Goal: Task Accomplishment & Management: Manage account settings

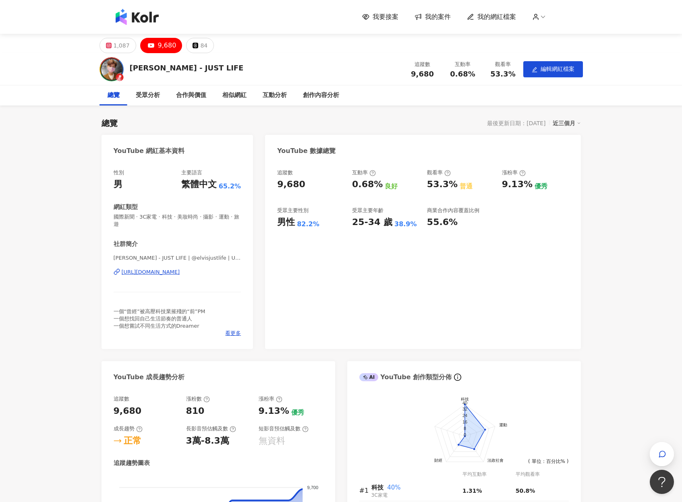
click at [391, 10] on div "我要接案 我的案件 我的網紅檔案" at bounding box center [341, 17] width 459 height 16
click at [392, 17] on span "我要接案" at bounding box center [386, 16] width 26 height 9
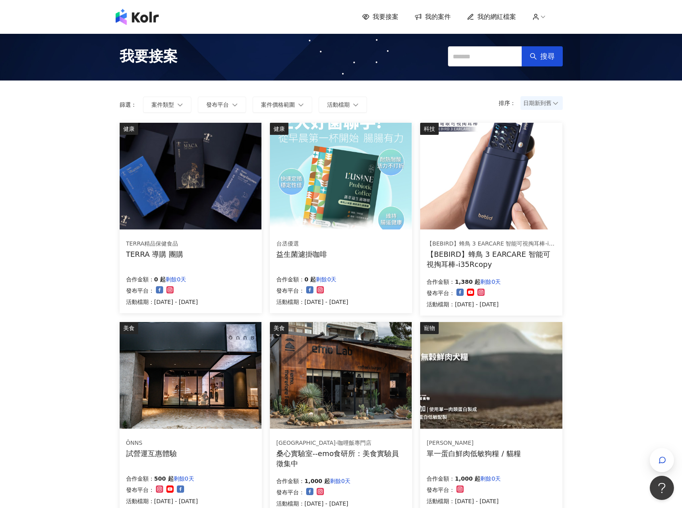
click at [350, 178] on img at bounding box center [341, 176] width 142 height 107
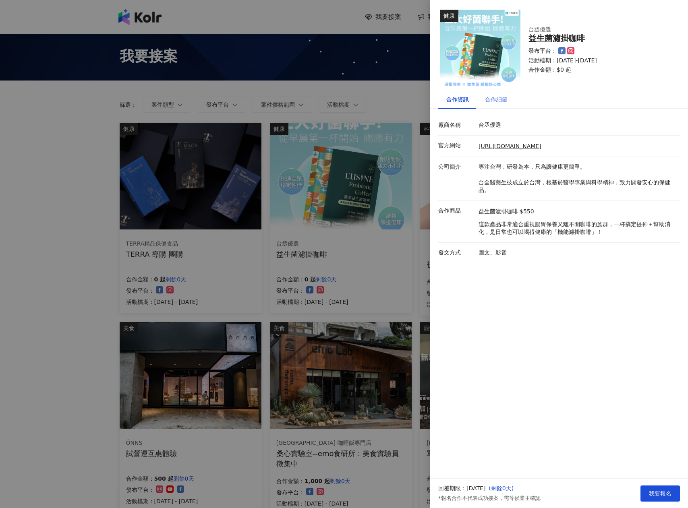
click at [495, 105] on div "合作細節" at bounding box center [496, 99] width 39 height 19
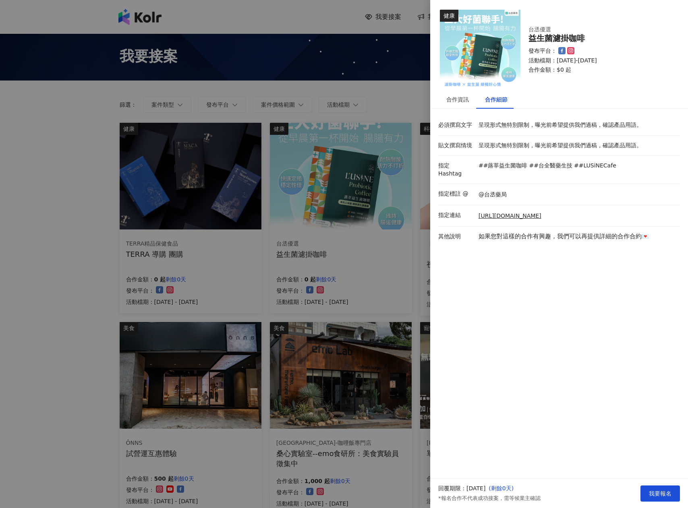
click at [87, 173] on div at bounding box center [344, 254] width 688 height 508
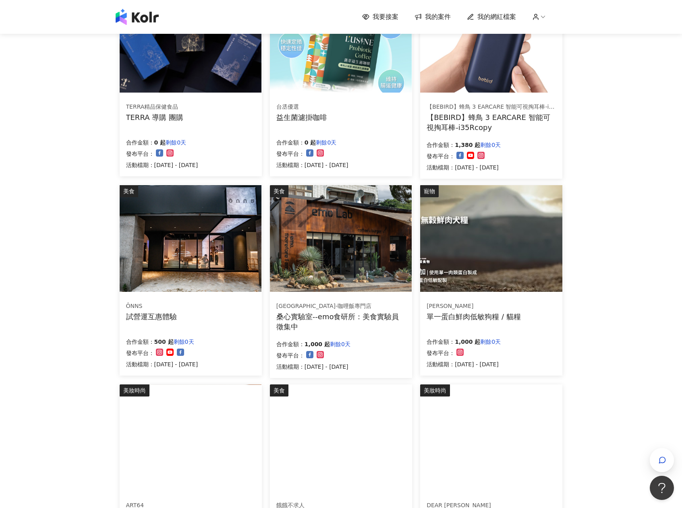
scroll to position [262, 0]
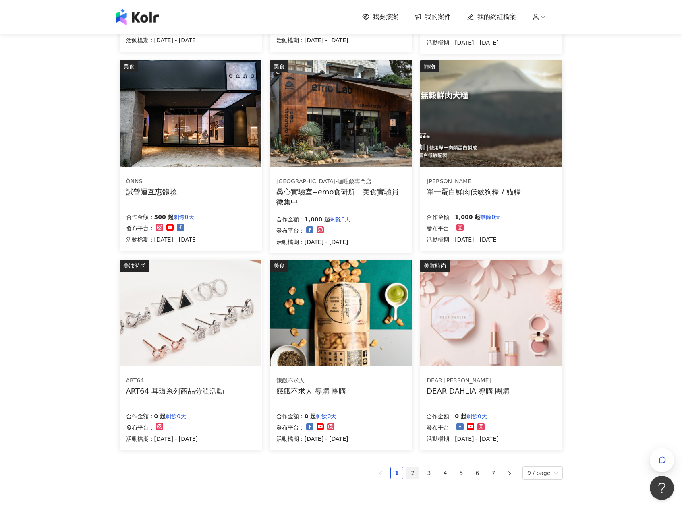
click at [414, 474] on link "2" at bounding box center [413, 473] width 12 height 12
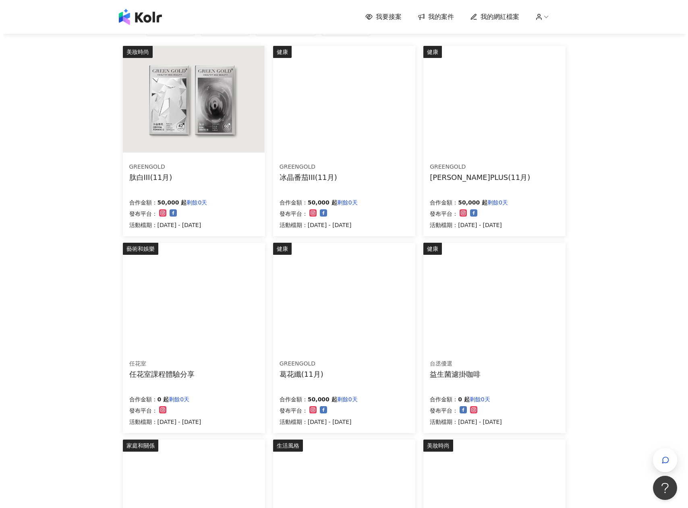
scroll to position [269, 0]
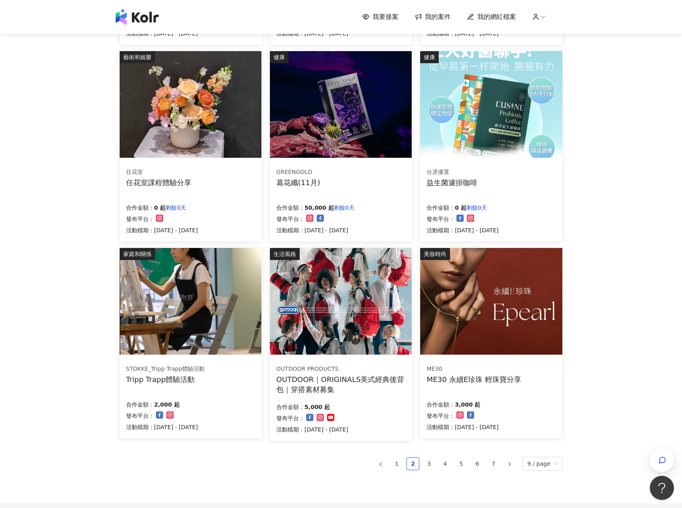
click at [381, 380] on div "OUTDOOR｜ORIGINALS美式經典後背包｜穿搭素材募集" at bounding box center [340, 385] width 129 height 20
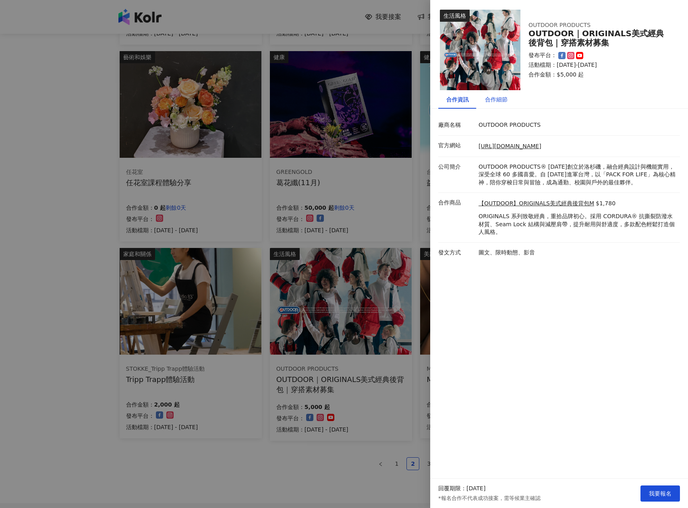
click at [497, 101] on div "合作細節" at bounding box center [496, 99] width 23 height 9
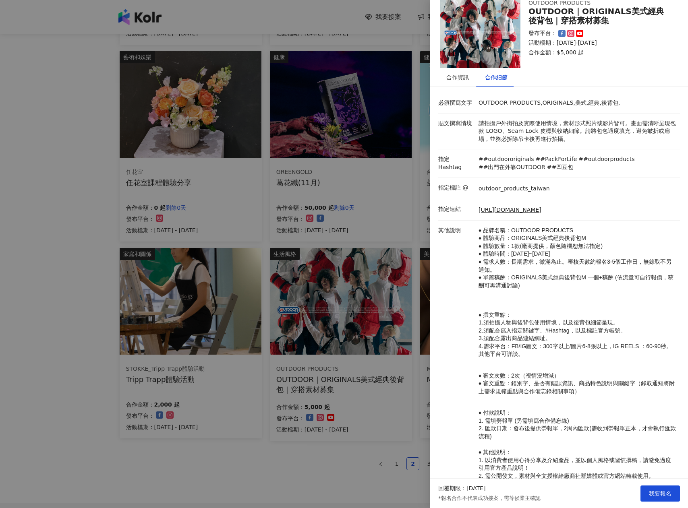
scroll to position [84, 0]
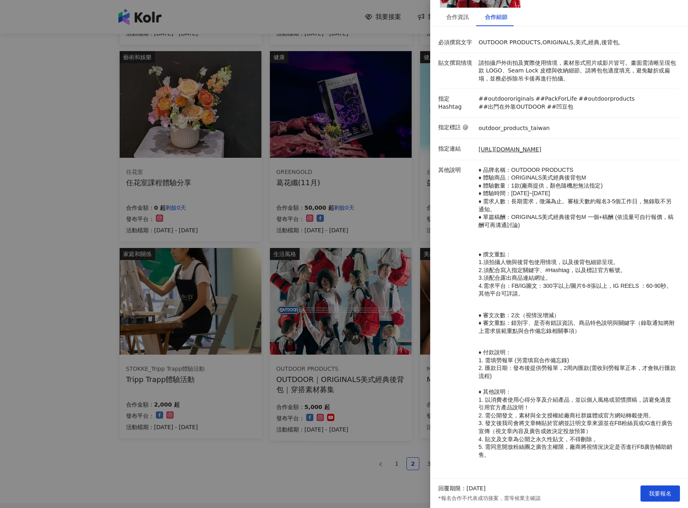
click at [367, 472] on div at bounding box center [344, 254] width 688 height 508
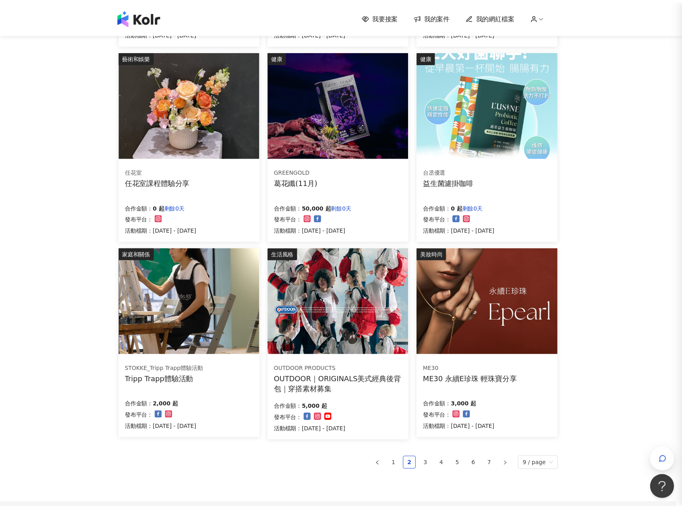
scroll to position [0, 0]
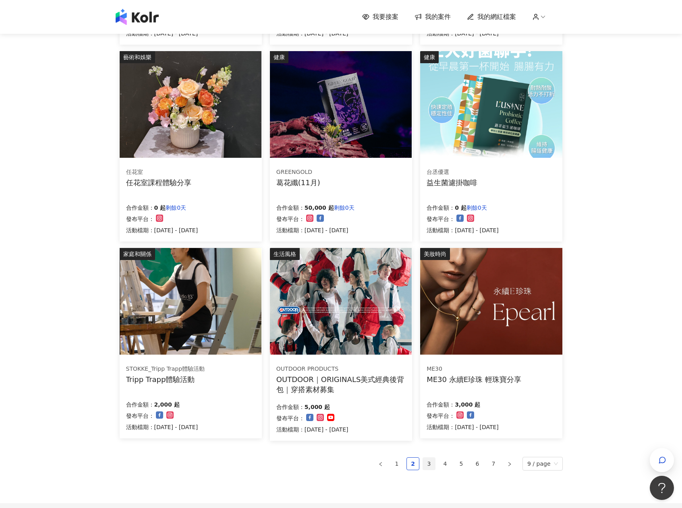
click at [431, 464] on link "3" at bounding box center [429, 464] width 12 height 12
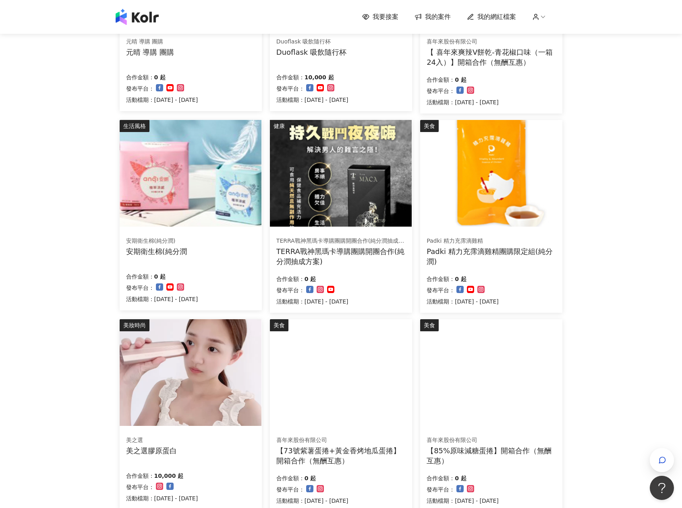
scroll to position [356, 0]
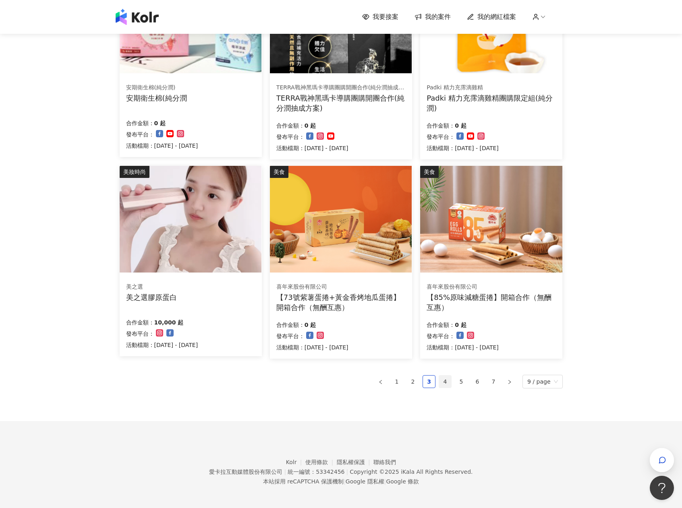
click at [448, 381] on link "4" at bounding box center [445, 382] width 12 height 12
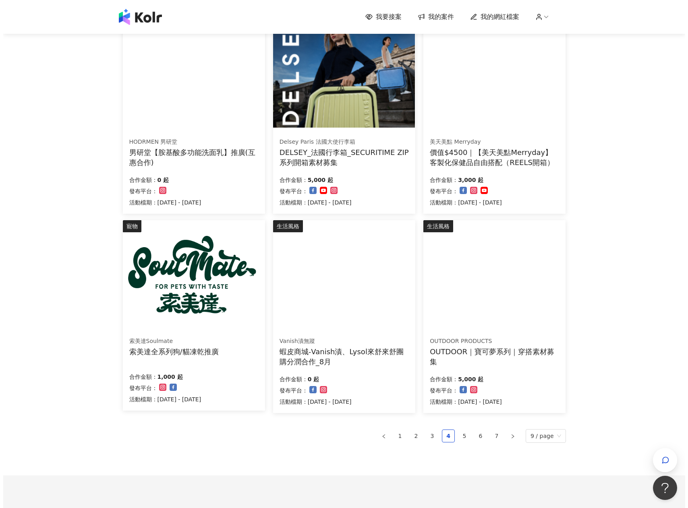
scroll to position [283, 0]
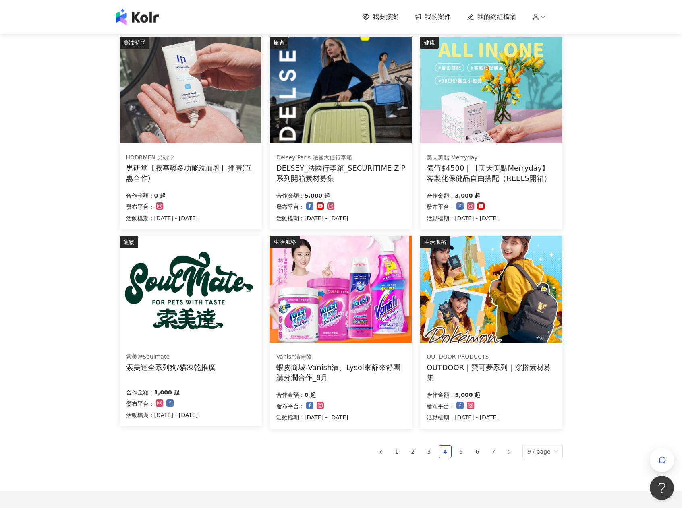
click at [538, 370] on div "OUTDOOR｜寶可夢系列｜穿搭素材募集" at bounding box center [491, 372] width 129 height 20
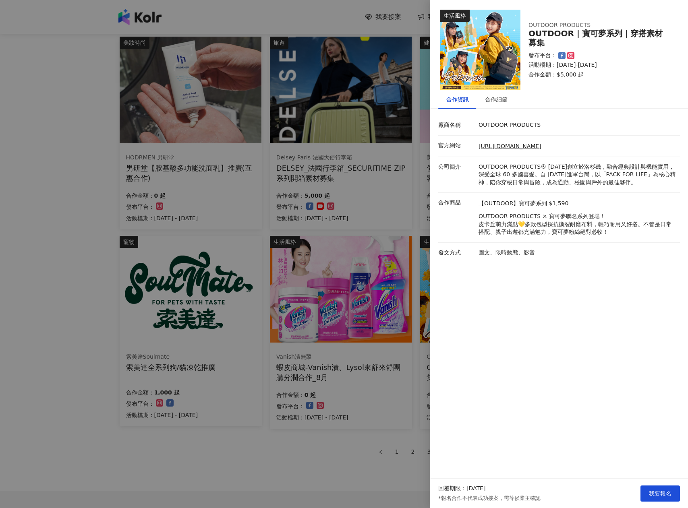
click at [73, 296] on div at bounding box center [344, 254] width 688 height 508
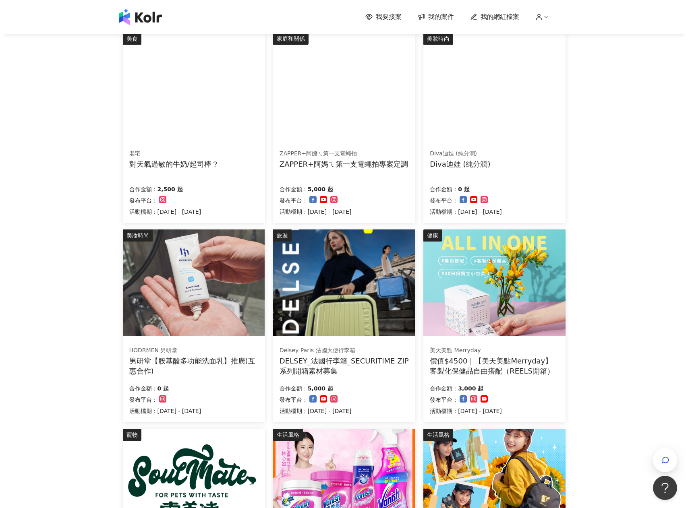
scroll to position [66, 0]
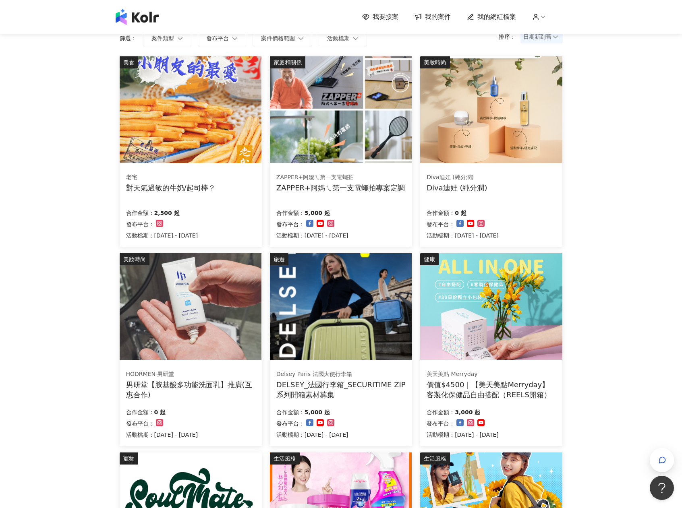
click at [318, 391] on div "DELSEY_法國行李箱_SECURITIME ZIP系列開箱素材募集" at bounding box center [340, 390] width 129 height 20
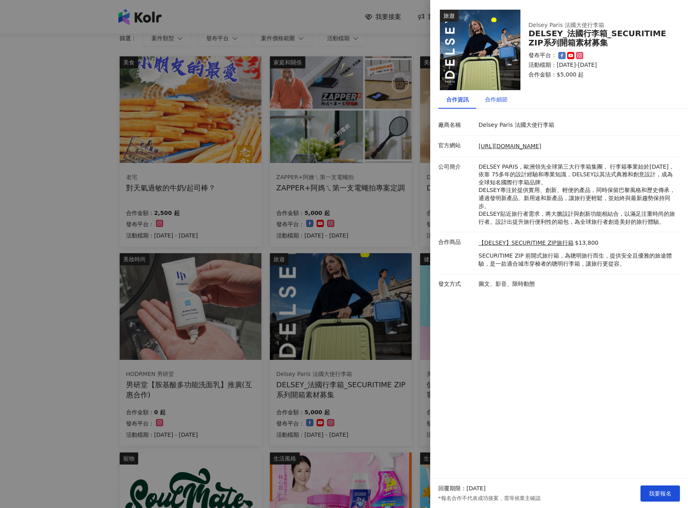
click at [489, 101] on div "合作細節" at bounding box center [496, 99] width 23 height 9
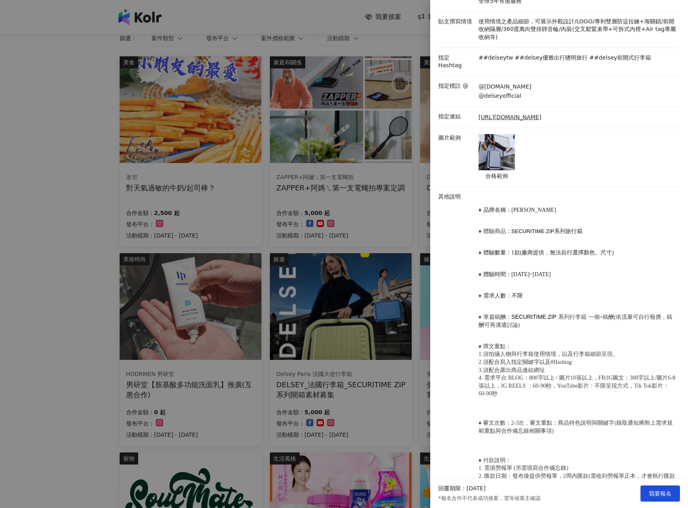
scroll to position [286, 0]
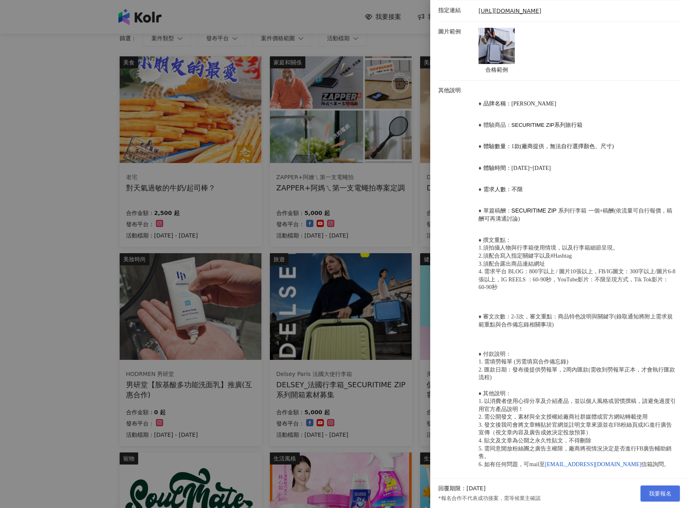
click at [652, 497] on span "我要報名" at bounding box center [660, 494] width 23 height 6
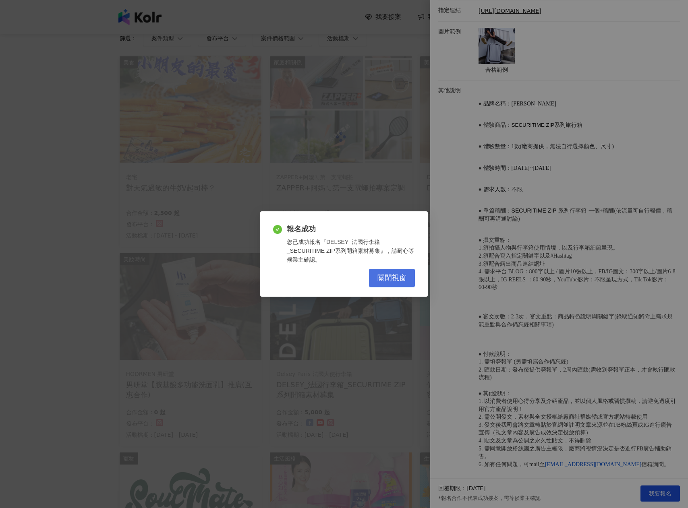
click at [396, 274] on span "關閉視窗" at bounding box center [391, 278] width 29 height 9
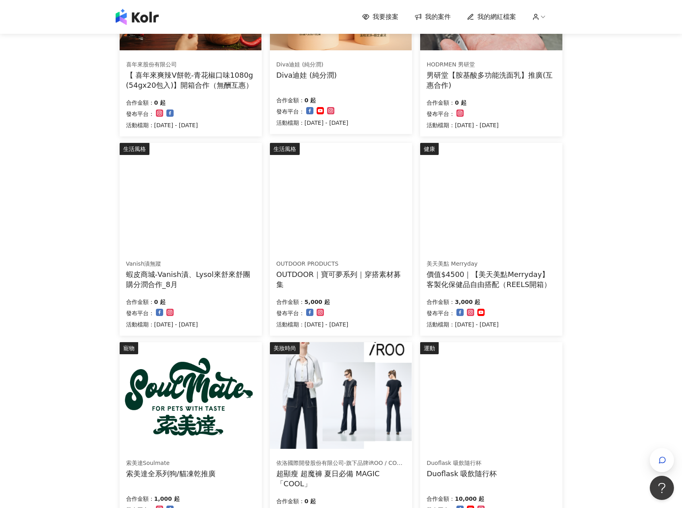
scroll to position [354, 0]
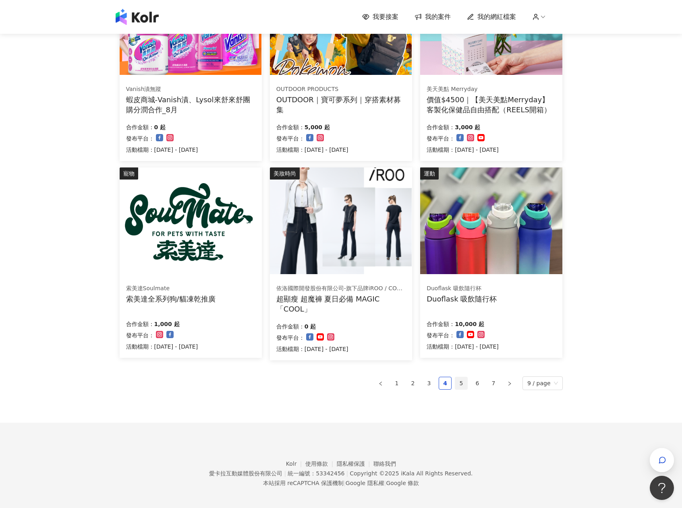
click at [458, 383] on link "5" at bounding box center [461, 383] width 12 height 12
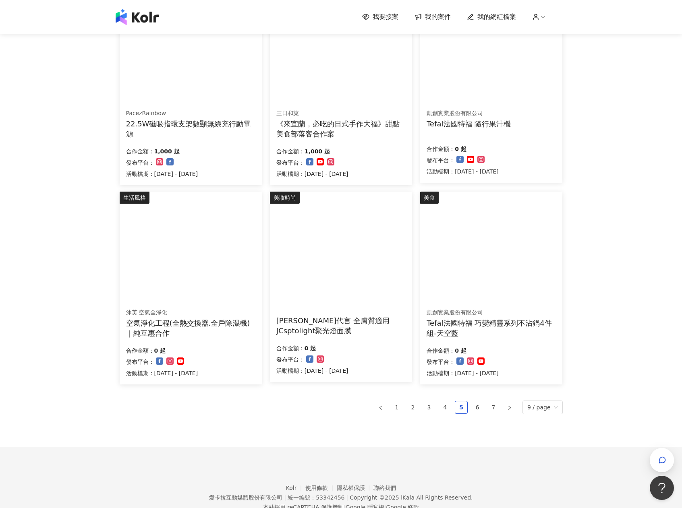
scroll to position [307, 0]
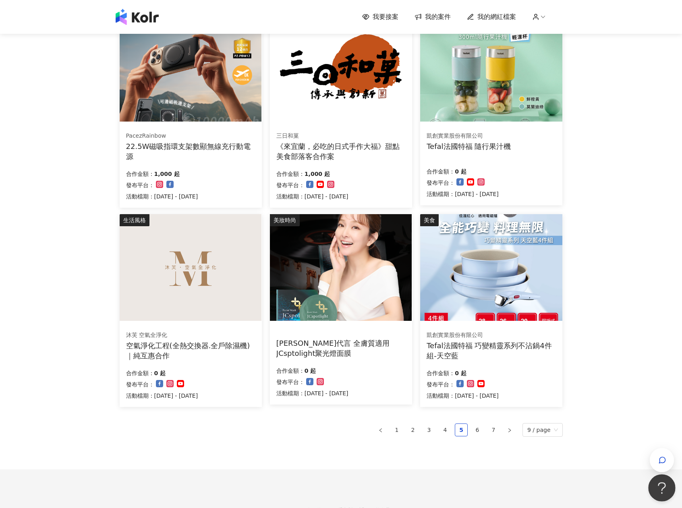
click at [654, 483] on button "Open Beacon popover" at bounding box center [660, 486] width 24 height 24
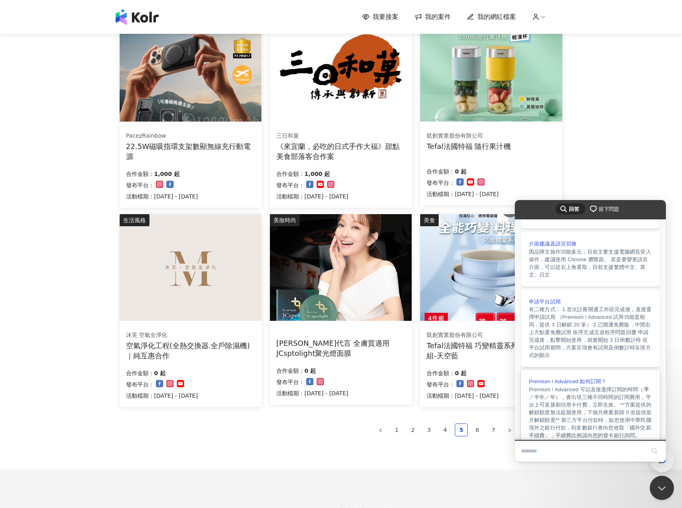
scroll to position [185, 0]
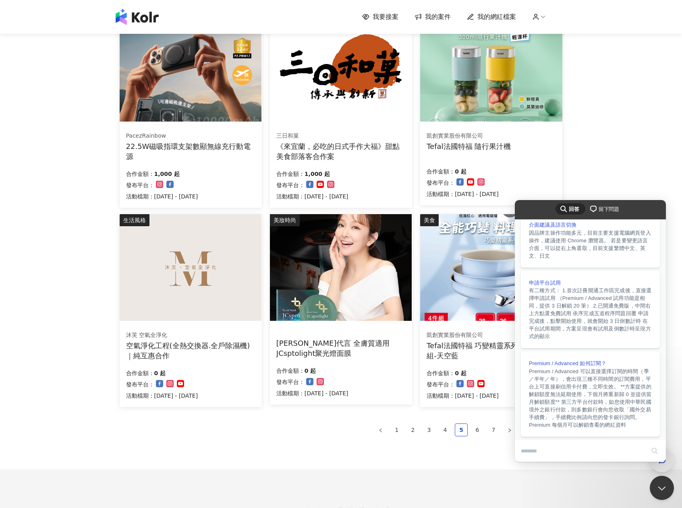
click at [662, 467] on div "button" at bounding box center [662, 461] width 10 height 18
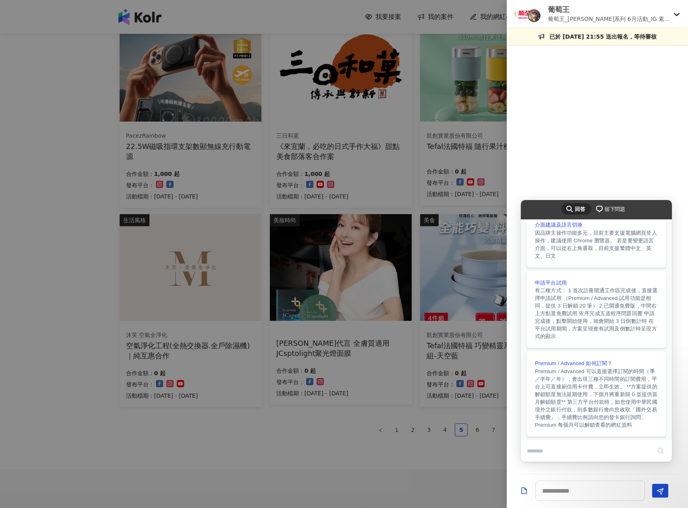
click at [592, 171] on div at bounding box center [597, 259] width 181 height 419
click at [669, 15] on div "葡萄王 葡萄王_[PERSON_NAME]系列 6月活動_IG 素人試用大隊" at bounding box center [592, 13] width 155 height 19
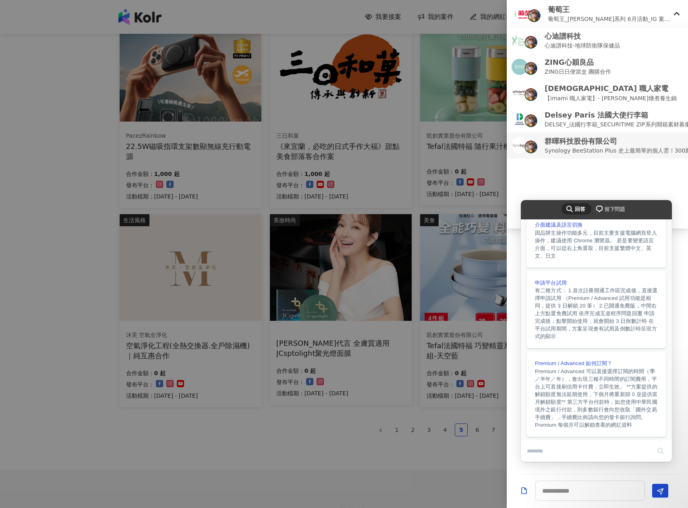
click at [595, 150] on p "Synology BeeStation Plus 史上最簡單的個人雲！300萬張照片隨你拍" at bounding box center [635, 150] width 180 height 9
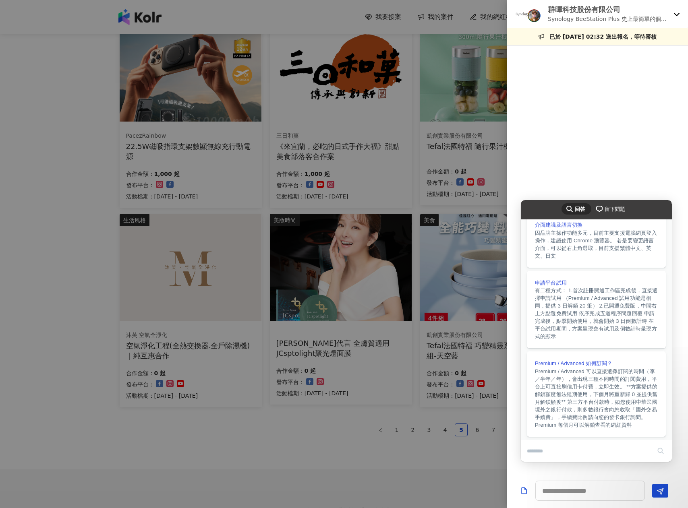
click at [27, 275] on div at bounding box center [344, 254] width 688 height 508
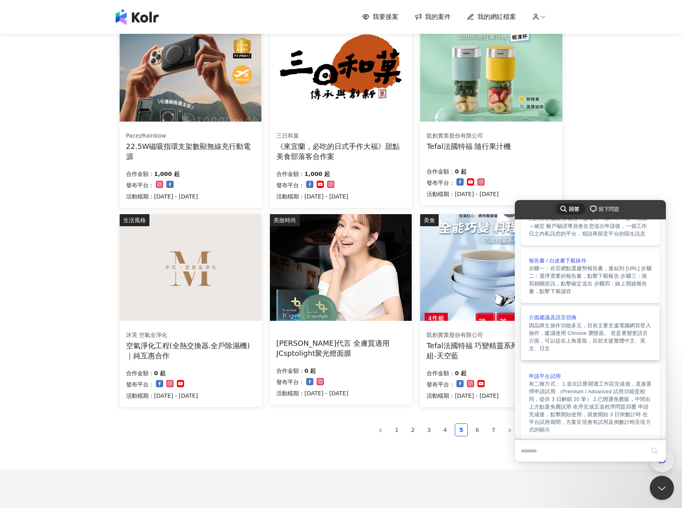
scroll to position [0, 0]
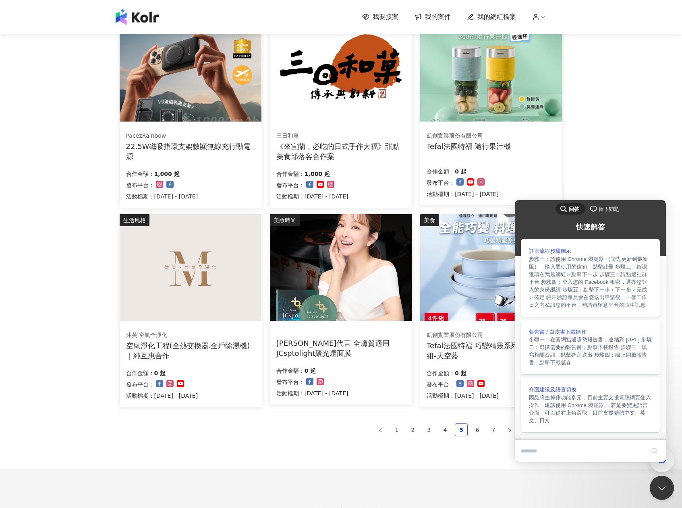
click at [621, 179] on div "我要接案 我的案件 我的網紅檔案 我要接案 搜尋 排序： 日期新到舊 篩選： 案件類型 發布平台 案件價格範圍 活動檔期 清除 套用 美食 Padki 精力充…" at bounding box center [341, 126] width 682 height 866
click at [659, 489] on button "Close Beacon popover" at bounding box center [660, 486] width 24 height 24
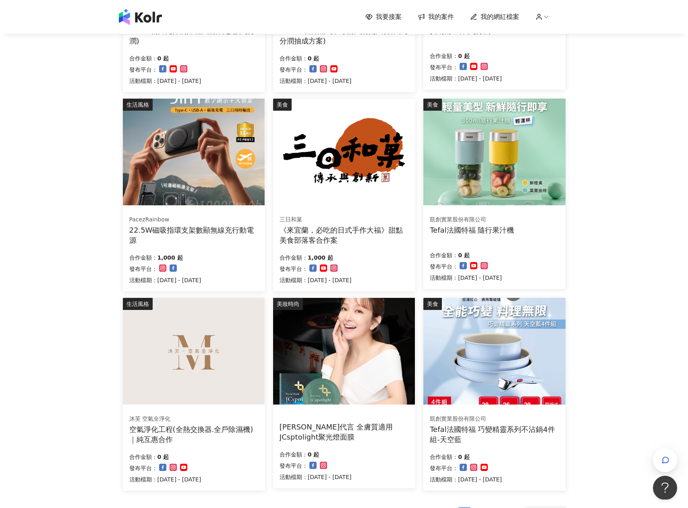
scroll to position [253, 0]
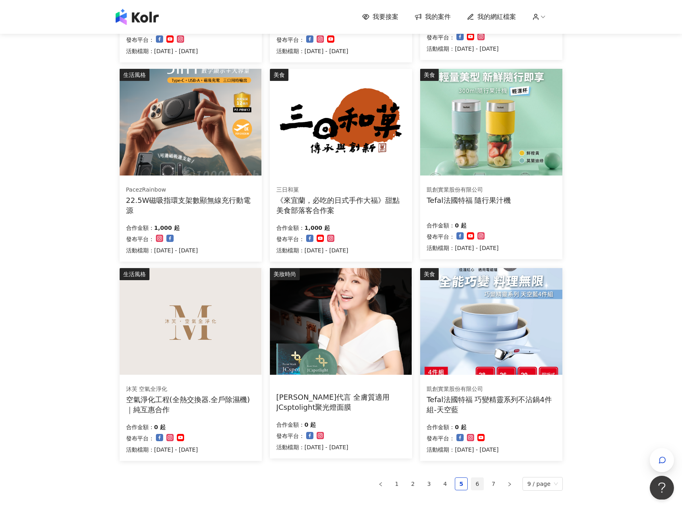
click at [475, 483] on link "6" at bounding box center [477, 484] width 12 height 12
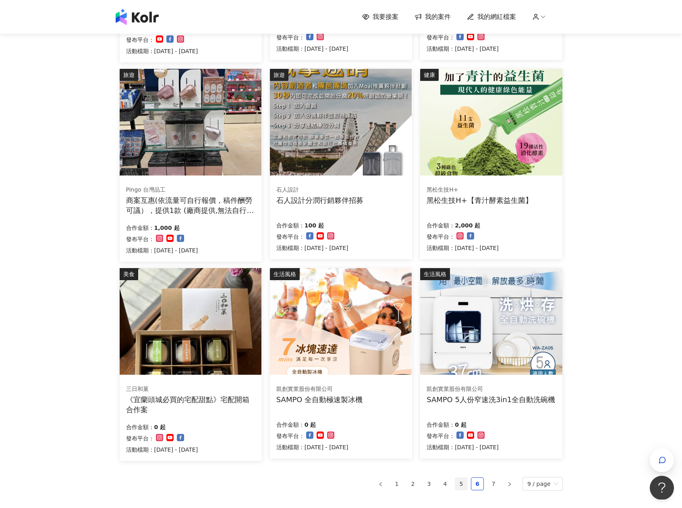
click at [460, 483] on link "5" at bounding box center [461, 484] width 12 height 12
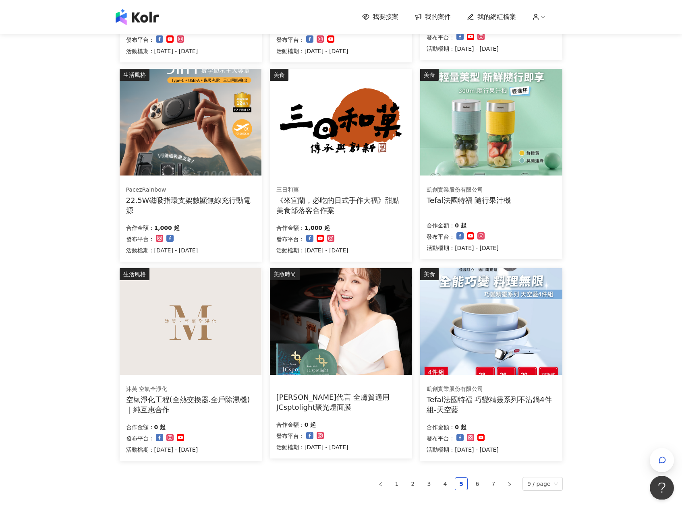
click at [220, 202] on div "22.5W磁吸指環支架數顯無線充行動電源" at bounding box center [190, 205] width 129 height 20
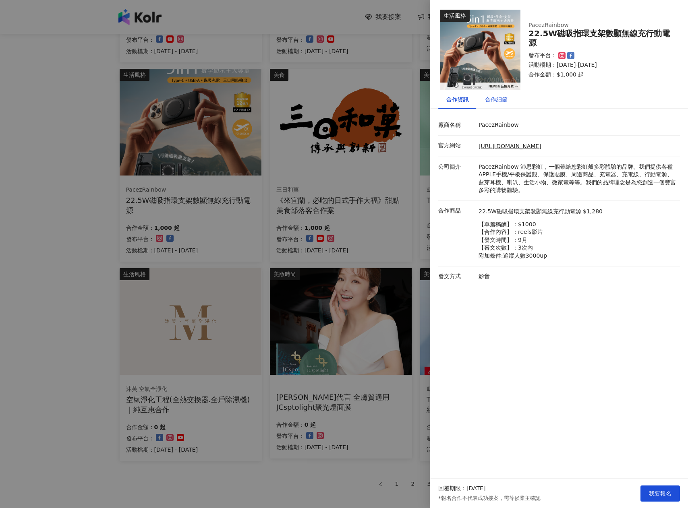
click at [493, 104] on div "合作細節" at bounding box center [496, 99] width 23 height 9
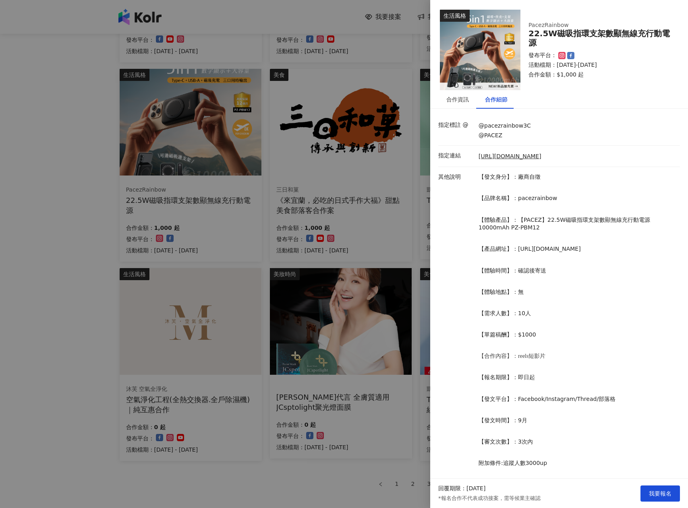
scroll to position [0, 0]
click at [651, 498] on button "我要報名" at bounding box center [659, 494] width 39 height 16
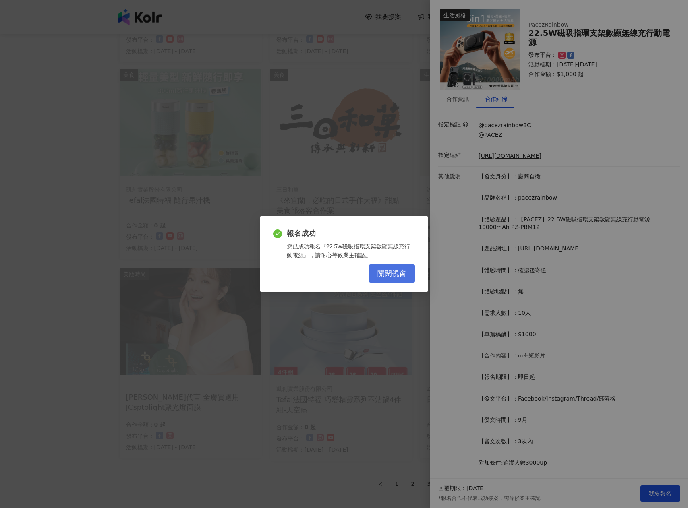
click at [402, 279] on button "關閉視窗" at bounding box center [392, 274] width 46 height 18
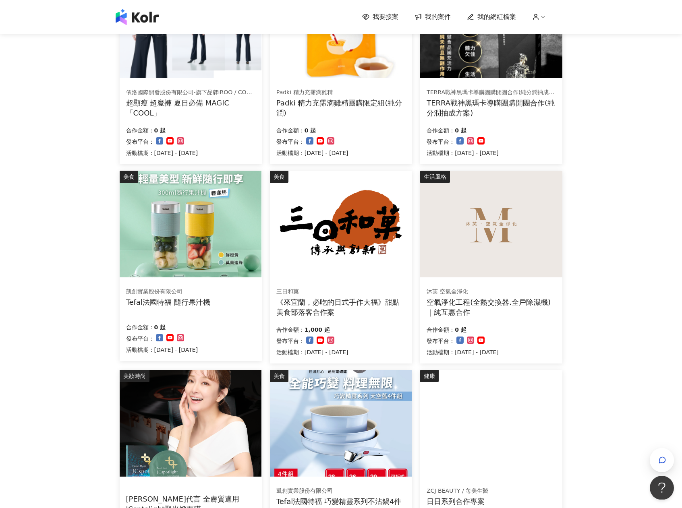
scroll to position [298, 0]
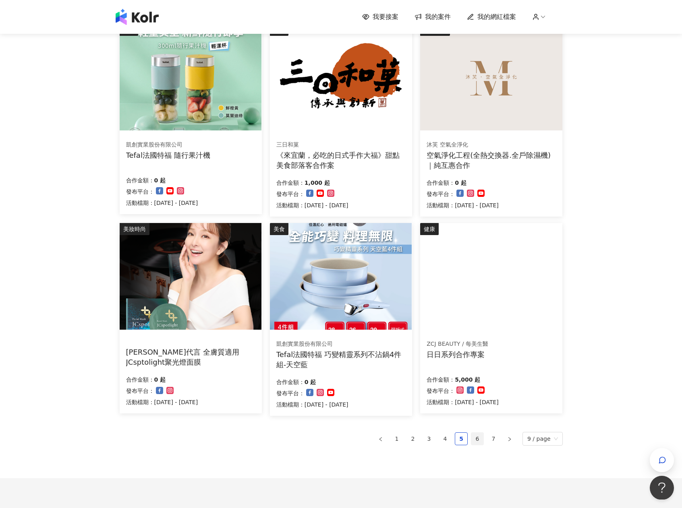
click at [478, 436] on link "6" at bounding box center [477, 439] width 12 height 12
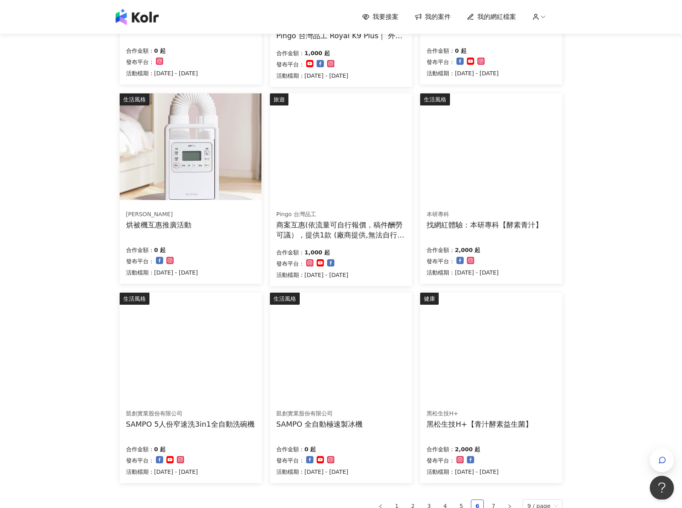
scroll to position [354, 0]
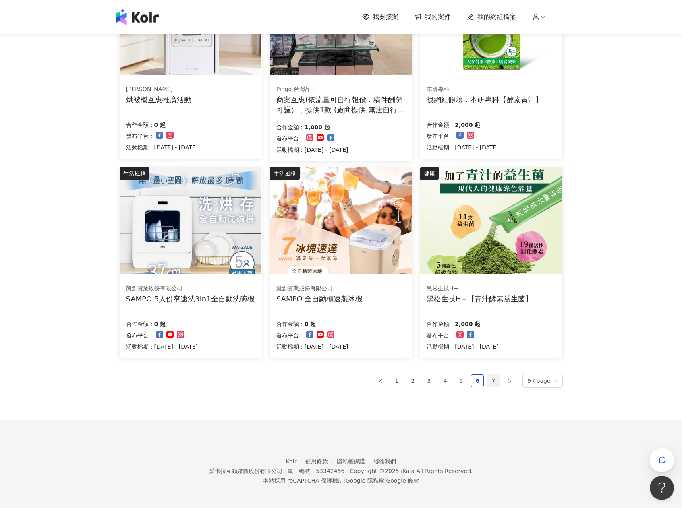
click at [499, 377] on link "7" at bounding box center [493, 381] width 12 height 12
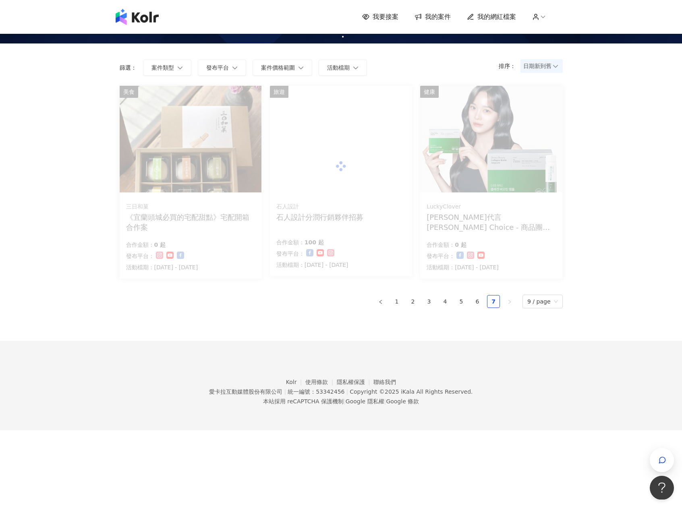
scroll to position [36, 0]
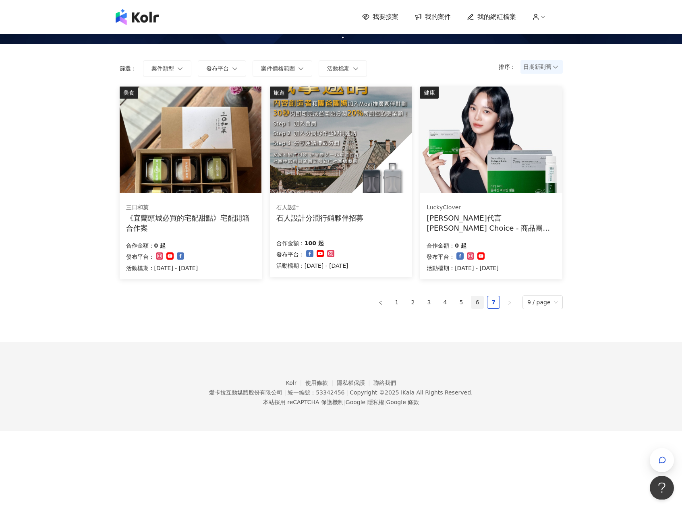
click at [481, 300] on link "6" at bounding box center [477, 302] width 12 height 12
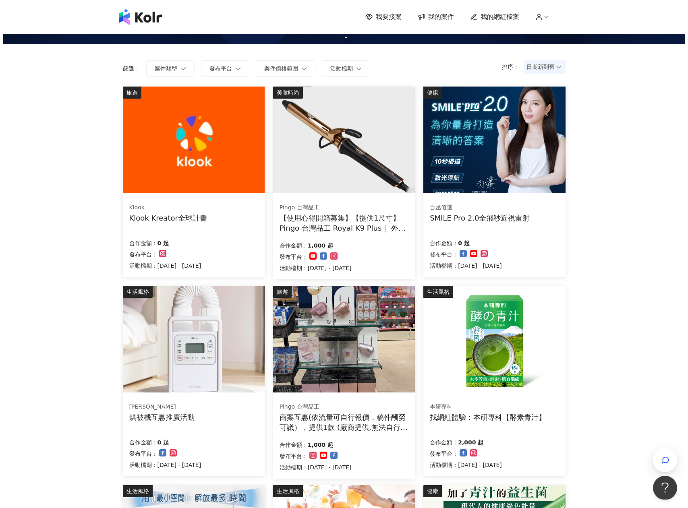
scroll to position [10, 0]
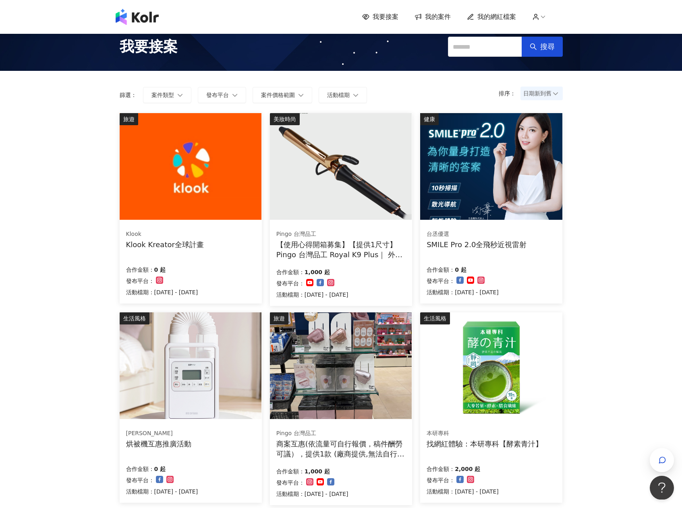
click at [198, 271] on div "合作金額： 0 起" at bounding box center [162, 268] width 72 height 11
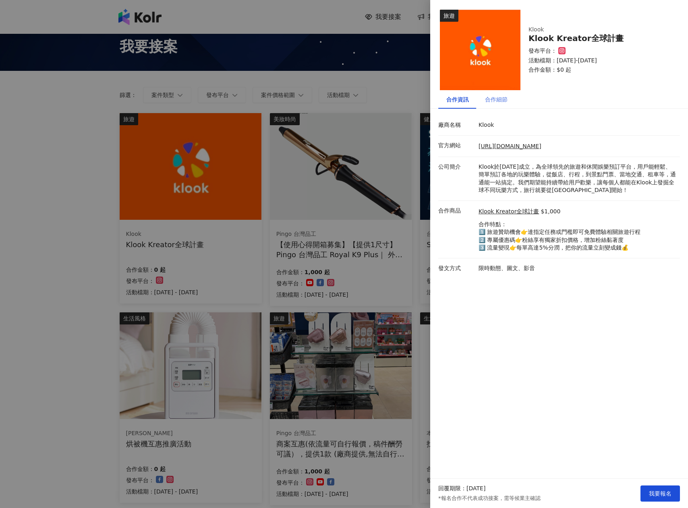
click at [486, 108] on div "合作細節" at bounding box center [496, 99] width 39 height 19
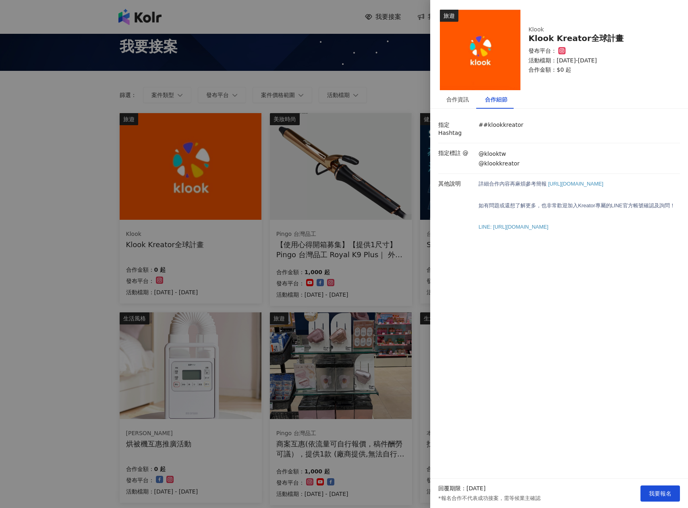
click at [548, 186] on span "[URL][DOMAIN_NAME]" at bounding box center [575, 184] width 55 height 6
drag, startPoint x: 551, startPoint y: 185, endPoint x: 552, endPoint y: 176, distance: 9.3
click at [548, 180] on p "詳細合作內容再麻煩參考 簡報 [URL][DOMAIN_NAME]" at bounding box center [576, 184] width 197 height 8
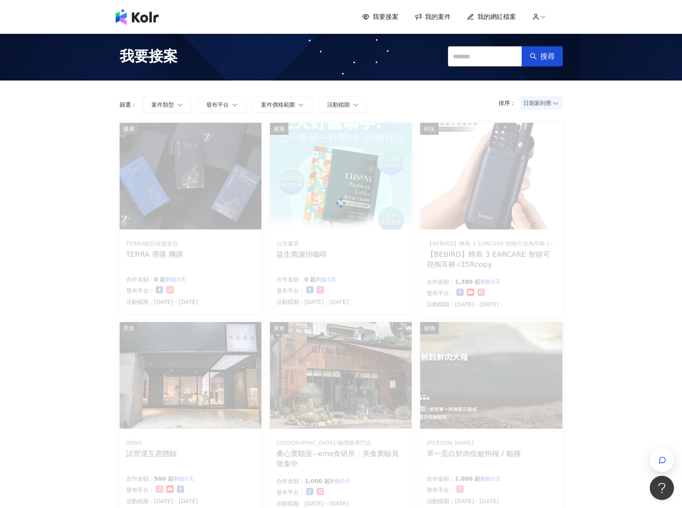
click at [493, 18] on span "我的網紅檔案" at bounding box center [496, 16] width 39 height 9
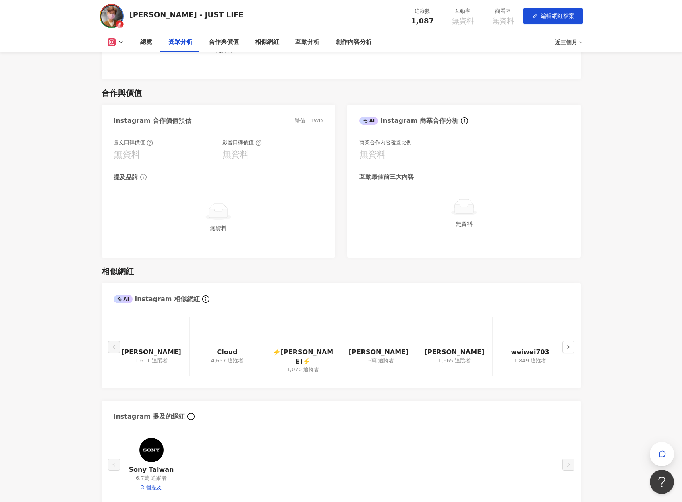
scroll to position [818, 0]
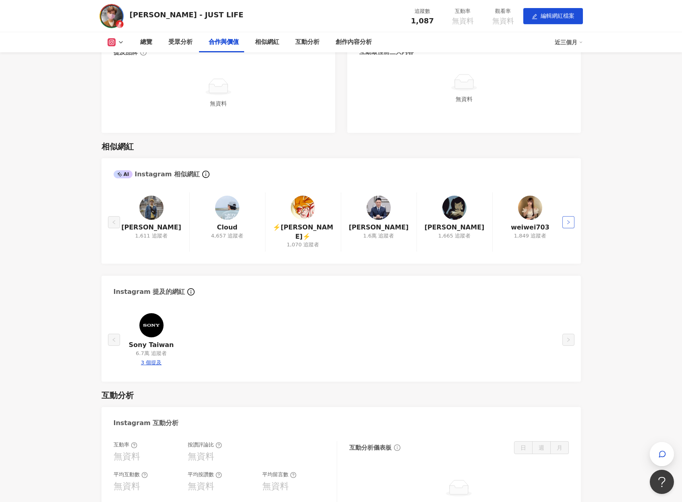
click at [566, 220] on icon "right" at bounding box center [568, 222] width 5 height 5
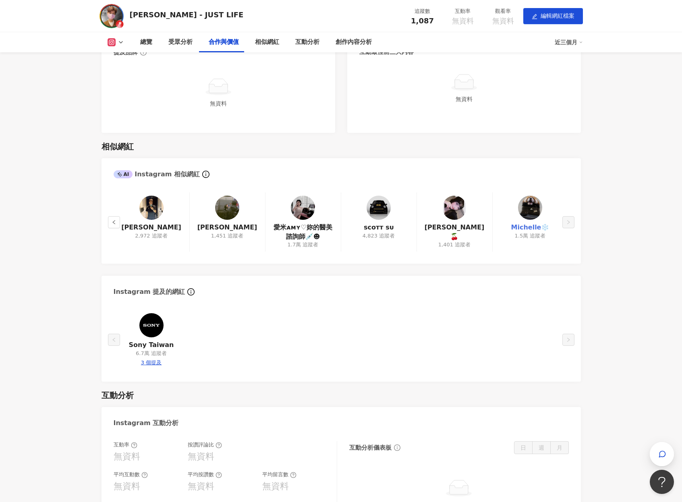
click at [520, 228] on link "Michelle❄️" at bounding box center [530, 227] width 38 height 9
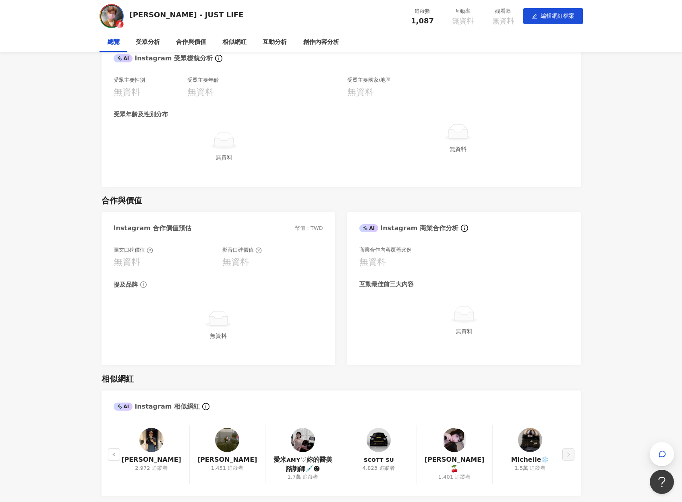
scroll to position [0, 0]
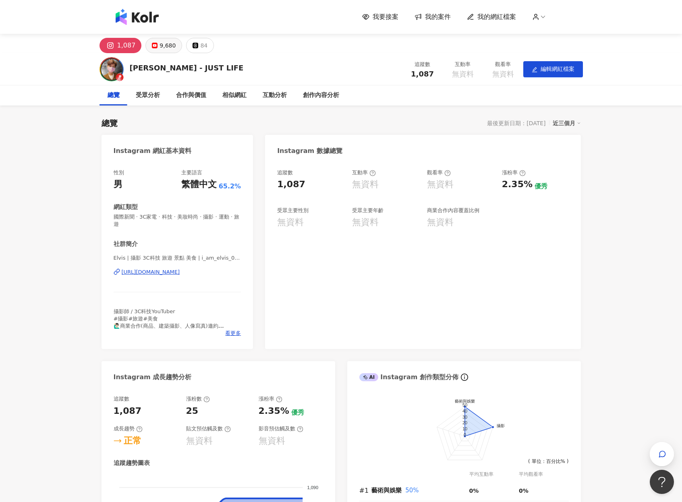
click at [161, 44] on div "9,680" at bounding box center [167, 45] width 16 height 11
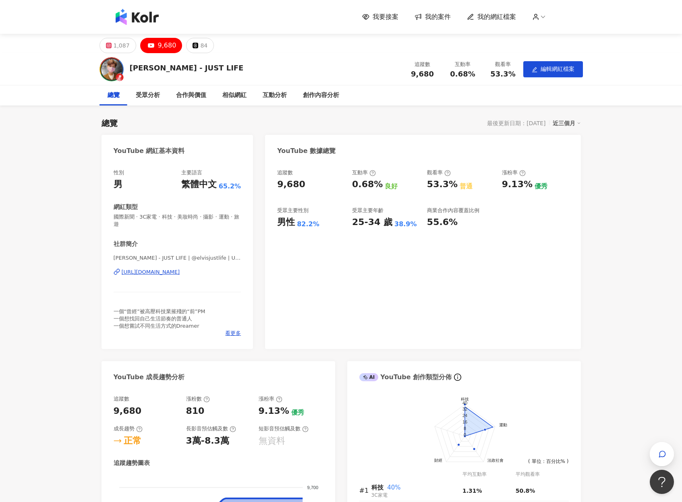
click at [159, 47] on div "9,680" at bounding box center [167, 45] width 19 height 11
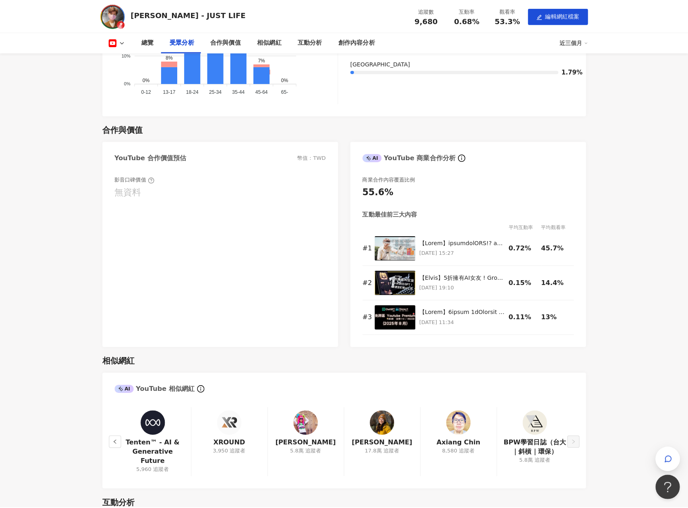
scroll to position [734, 0]
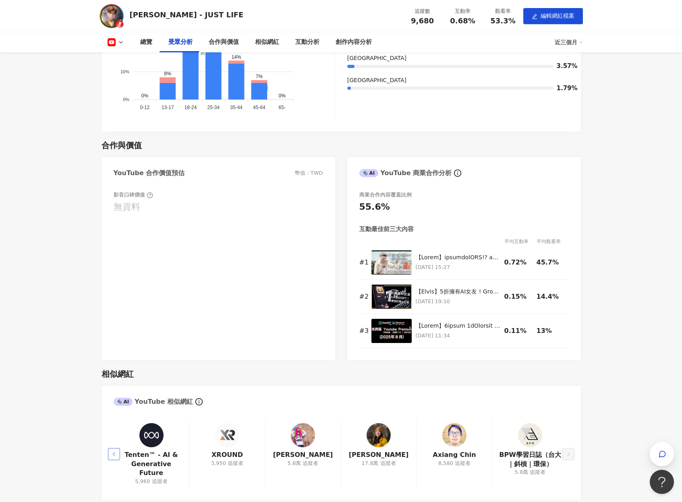
click at [113, 452] on icon "left" at bounding box center [113, 454] width 2 height 4
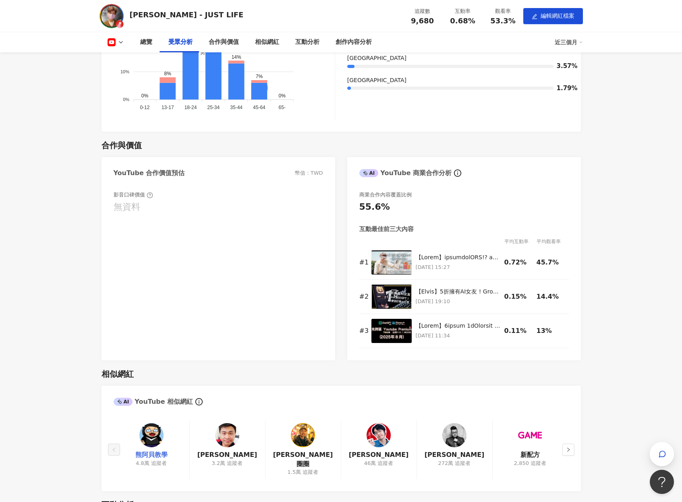
click at [139, 456] on link "熊阿貝教學" at bounding box center [151, 455] width 32 height 9
drag, startPoint x: 133, startPoint y: 454, endPoint x: 171, endPoint y: 454, distance: 38.3
click at [171, 454] on div "熊阿貝教學 4.8萬 追蹤者" at bounding box center [152, 449] width 76 height 59
